Goal: Information Seeking & Learning: Check status

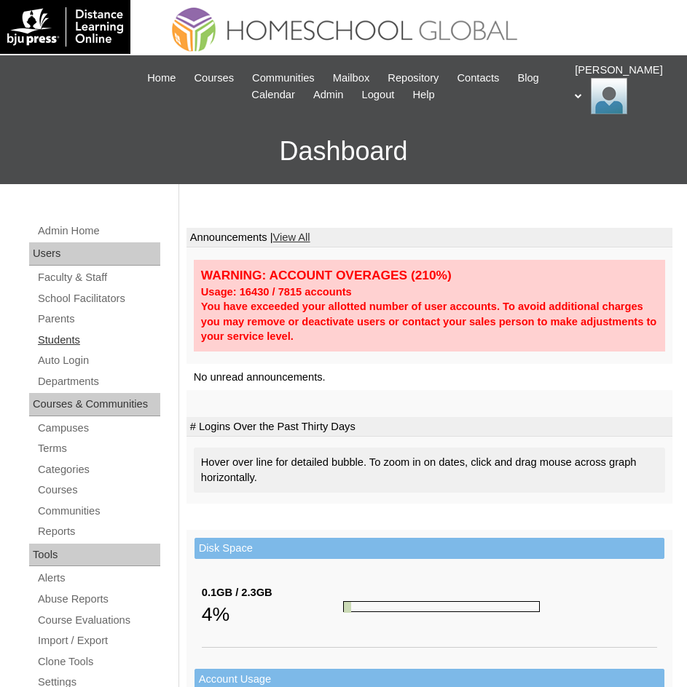
click at [83, 346] on link "Students" at bounding box center [98, 340] width 124 height 18
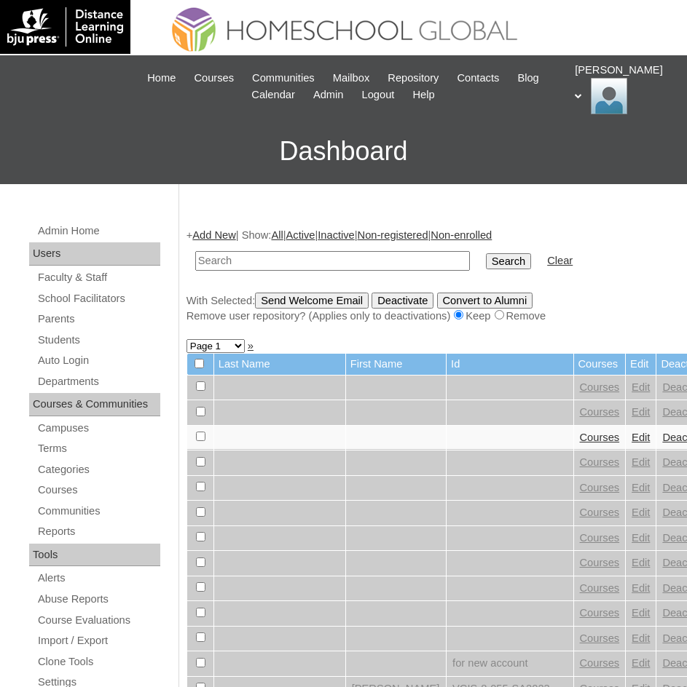
click at [280, 262] on input "text" at bounding box center [332, 261] width 275 height 20
type input "[PERSON_NAME]"
click at [486, 256] on input "Search" at bounding box center [508, 261] width 45 height 16
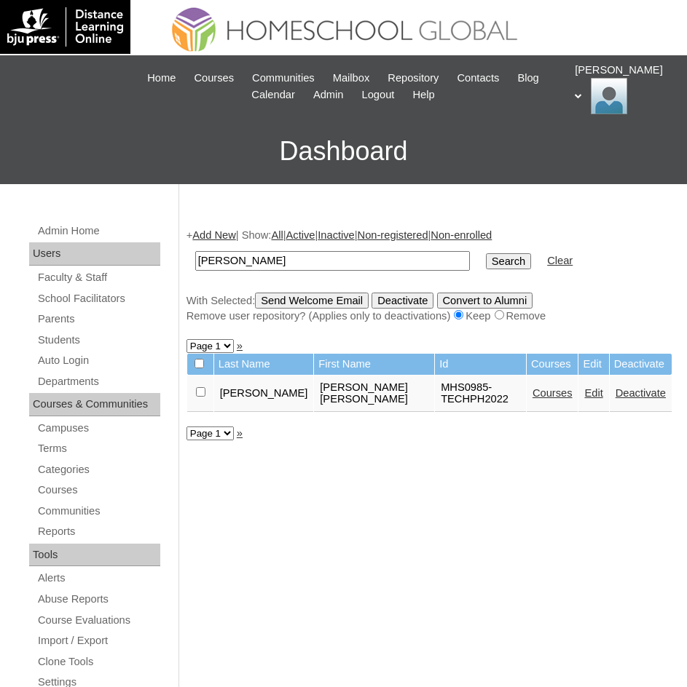
drag, startPoint x: 305, startPoint y: 391, endPoint x: 384, endPoint y: 405, distance: 80.6
click at [384, 405] on td "Maryem Sherif Mohamed Moussa" at bounding box center [374, 394] width 120 height 36
copy td "Maryem Sherif Mohamed Moussa"
click at [555, 395] on link "Courses" at bounding box center [552, 393] width 40 height 12
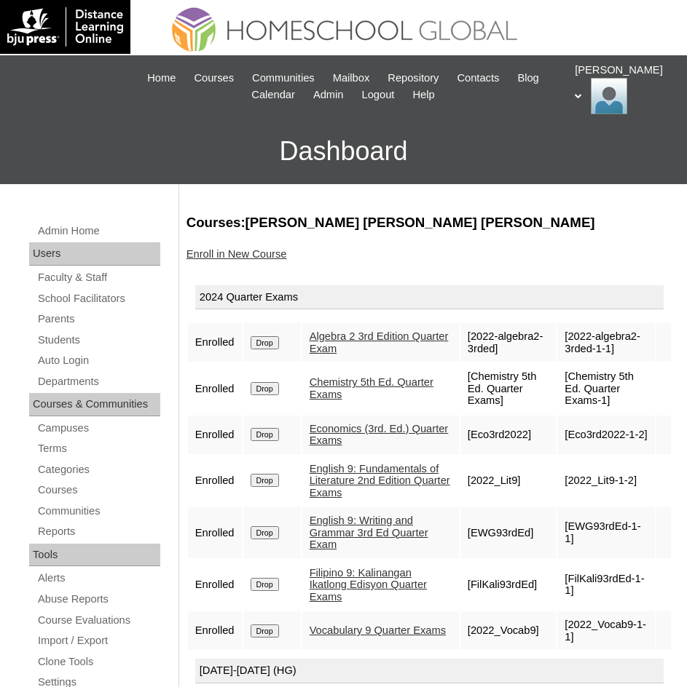
click at [352, 481] on link "English 9: Fundamentals of Literature 2nd Edition Quarter Exams" at bounding box center [379, 481] width 141 height 36
drag, startPoint x: 315, startPoint y: 220, endPoint x: 405, endPoint y: 221, distance: 89.6
click at [412, 221] on h3 "Courses:Mohamed Maryem Sherif Mohamed Moussa" at bounding box center [429, 222] width 486 height 19
copy h3 "[PERSON_NAME]"
